Goal: Find specific page/section: Find specific page/section

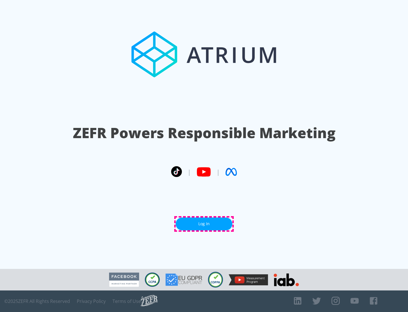
click at [204, 224] on link "Log In" at bounding box center [204, 223] width 57 height 13
